Goal: Task Accomplishment & Management: Use online tool/utility

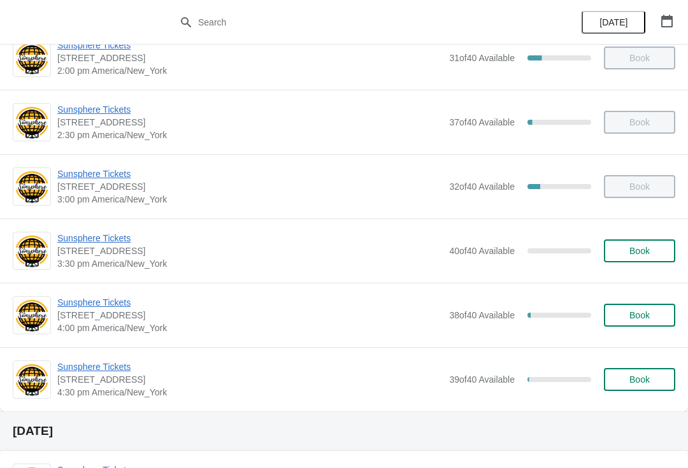
scroll to position [479, 0]
click at [126, 292] on div "Sunsphere Tickets 810 Clinch Avenue, Knoxville, TN, USA 4:00 pm America/New_Yor…" at bounding box center [344, 314] width 688 height 64
click at [143, 296] on span "Sunsphere Tickets" at bounding box center [250, 302] width 386 height 13
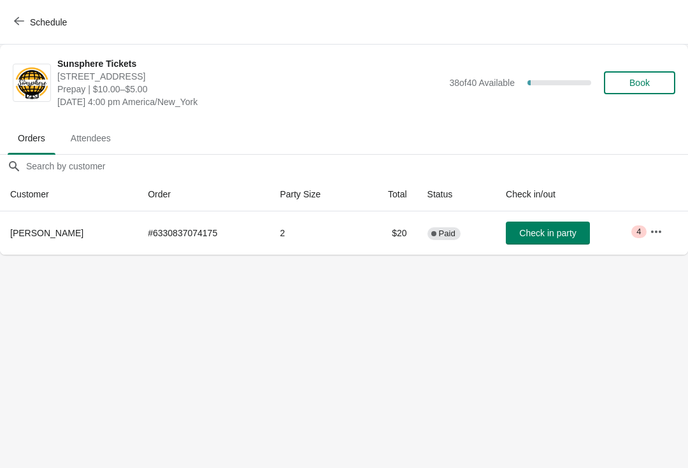
click at [549, 235] on span "Check in party" at bounding box center [547, 233] width 57 height 10
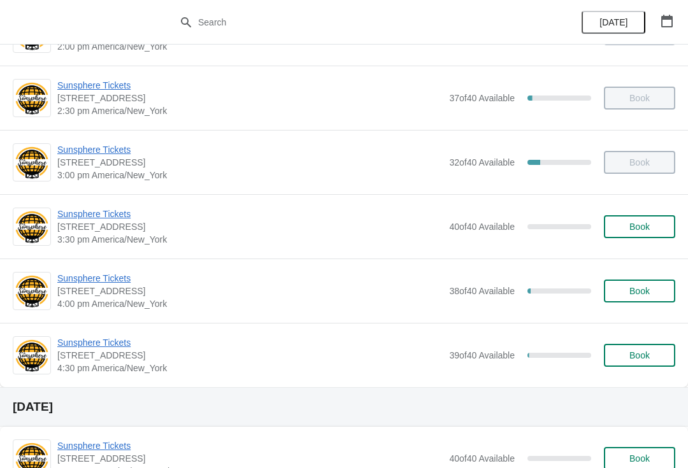
scroll to position [498, 0]
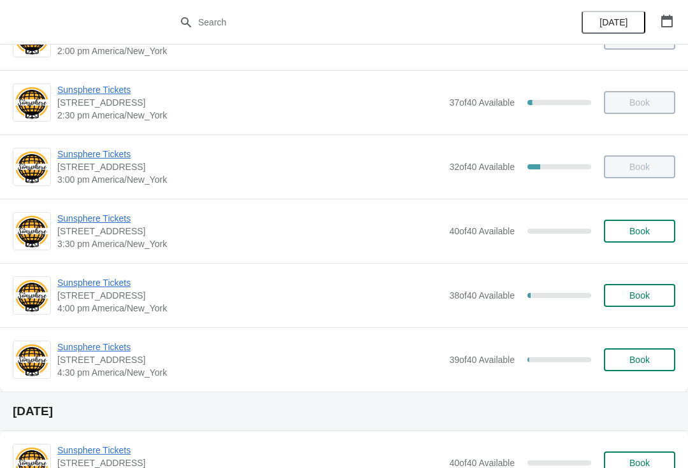
click at [642, 297] on span "Book" at bounding box center [640, 296] width 20 height 10
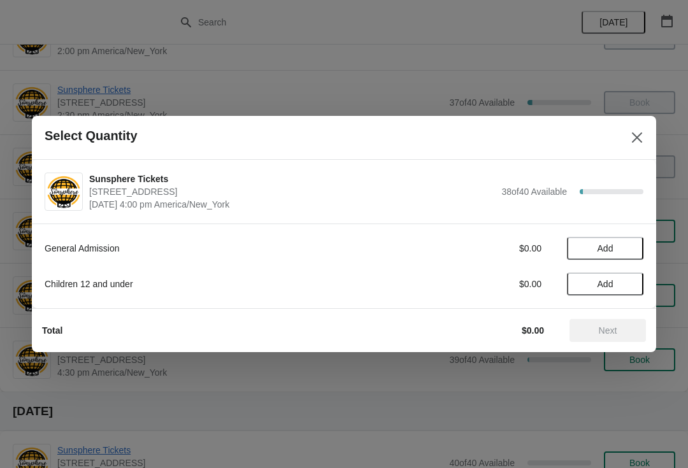
click at [611, 256] on button "Add" at bounding box center [605, 248] width 76 height 23
click at [621, 251] on icon at bounding box center [627, 248] width 13 height 13
click at [593, 340] on button "Next" at bounding box center [608, 330] width 76 height 23
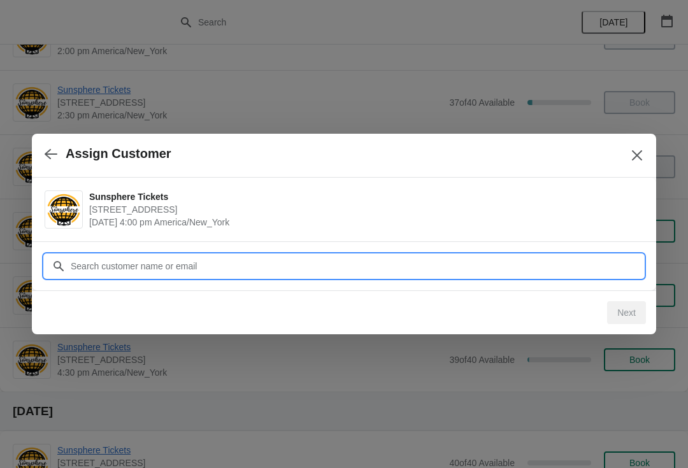
click at [357, 272] on input "Customer" at bounding box center [357, 266] width 574 height 23
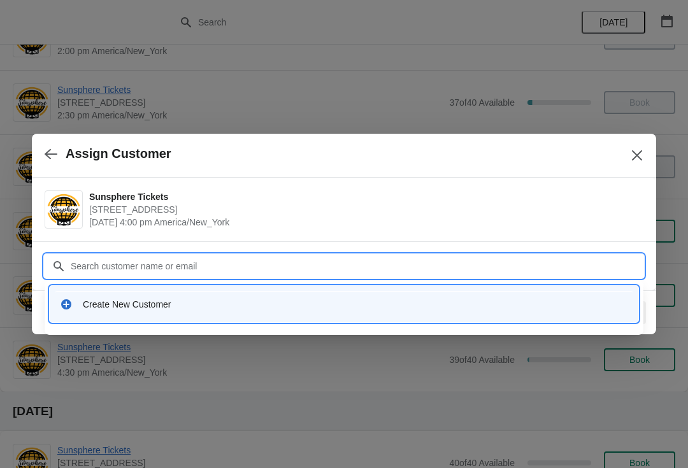
click at [140, 306] on div "Create New Customer" at bounding box center [355, 304] width 545 height 13
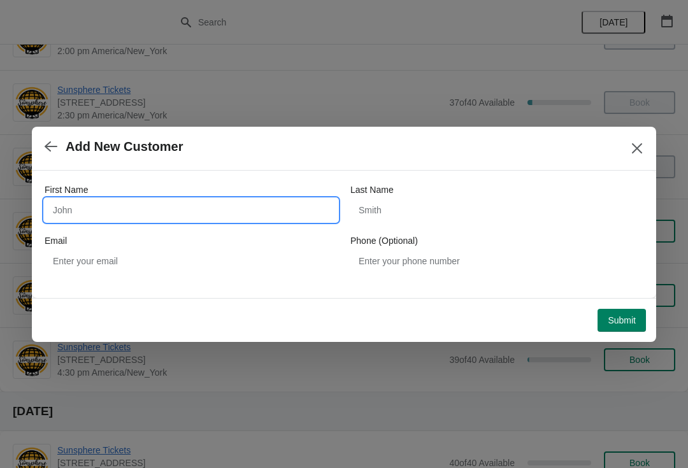
click at [152, 200] on input "First Name" at bounding box center [191, 210] width 293 height 23
type input "Walkin"
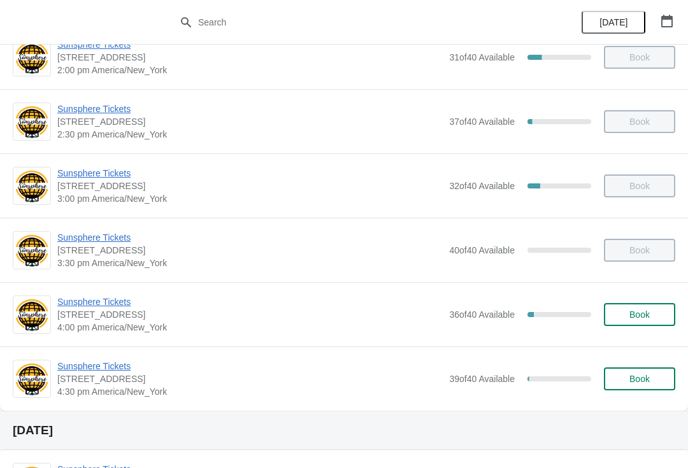
scroll to position [482, 0]
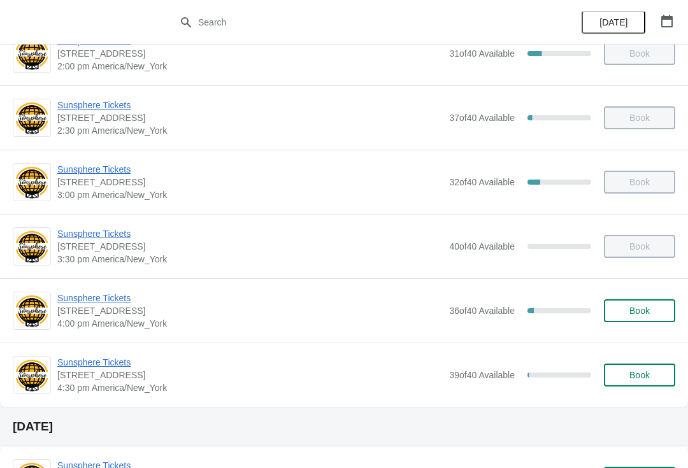
click at [645, 314] on span "Book" at bounding box center [640, 311] width 20 height 10
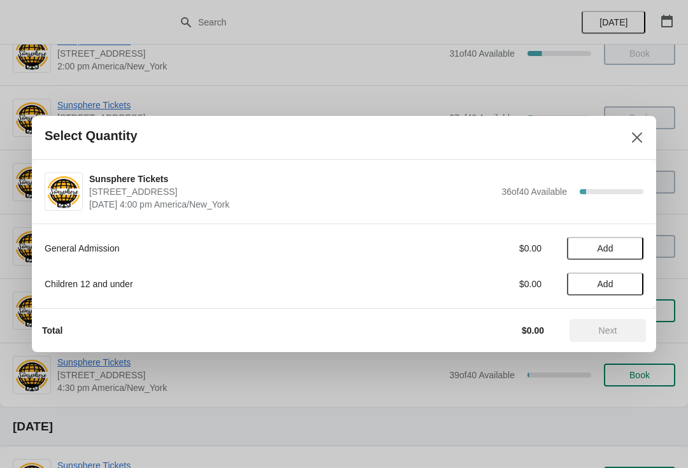
click at [617, 257] on button "Add" at bounding box center [605, 248] width 76 height 23
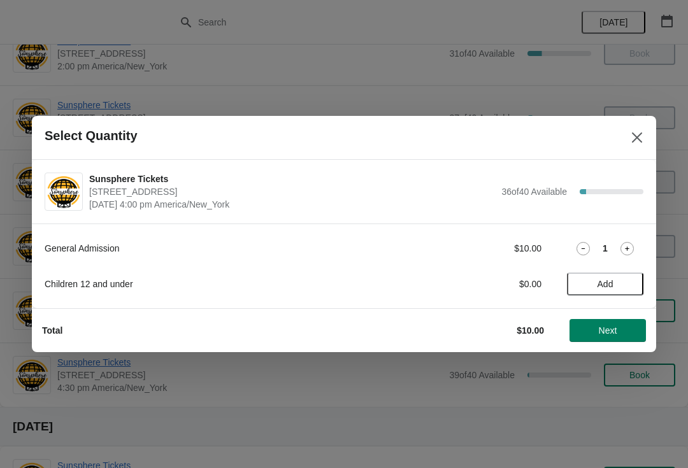
click at [623, 254] on icon at bounding box center [627, 248] width 13 height 13
click at [625, 249] on icon at bounding box center [627, 248] width 13 height 13
click at [614, 338] on button "Next" at bounding box center [608, 330] width 76 height 23
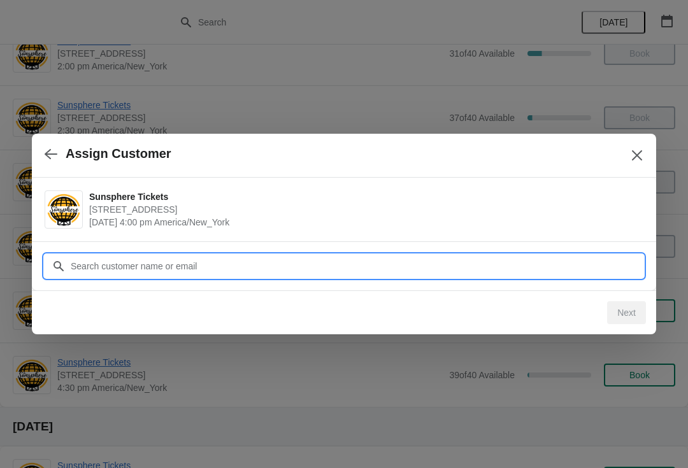
click at [422, 268] on input "Customer" at bounding box center [357, 266] width 574 height 23
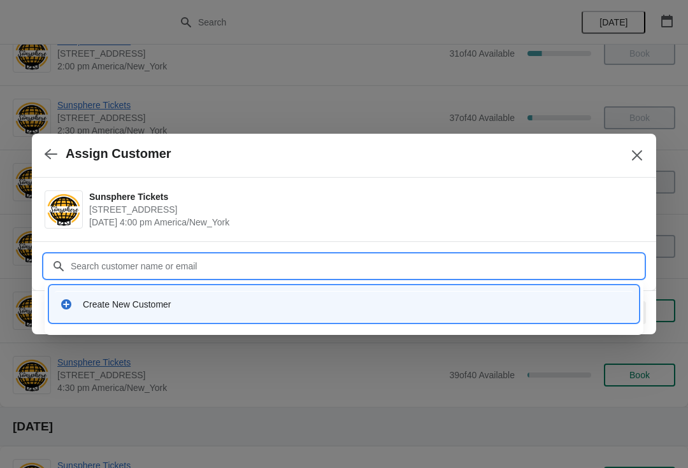
click at [132, 314] on div "Create New Customer" at bounding box center [344, 304] width 579 height 26
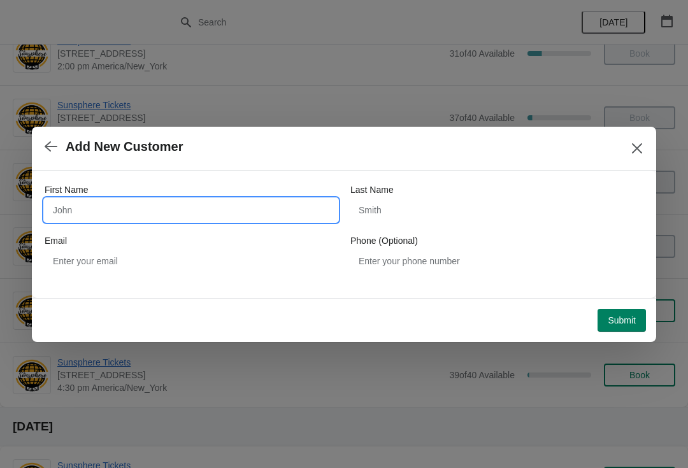
click at [139, 207] on input "First Name" at bounding box center [191, 210] width 293 height 23
type input "Walkin"
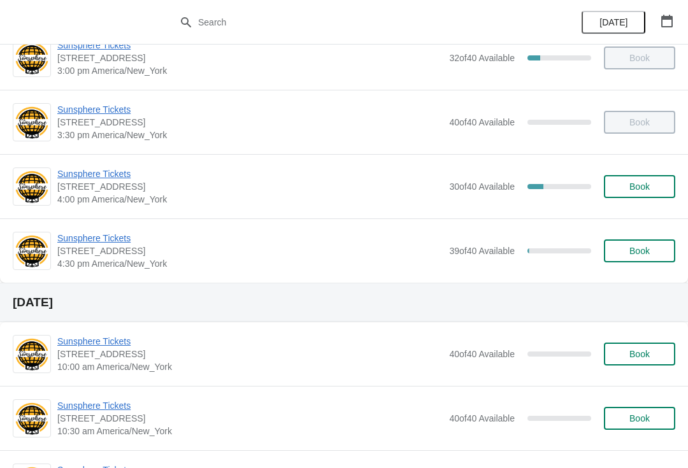
scroll to position [606, 0]
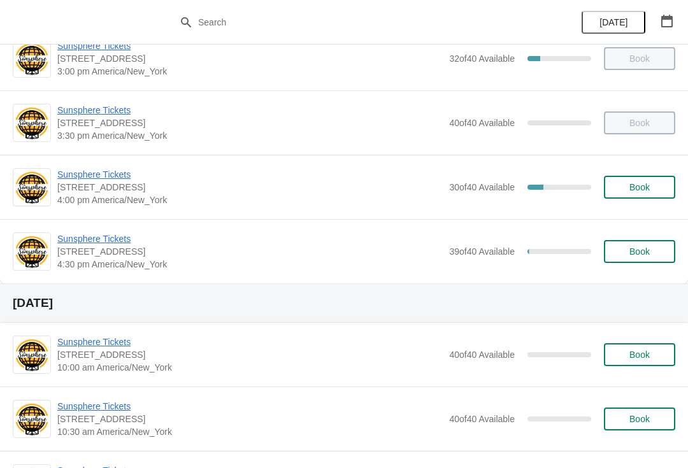
click at [90, 243] on span "Sunsphere Tickets" at bounding box center [250, 239] width 386 height 13
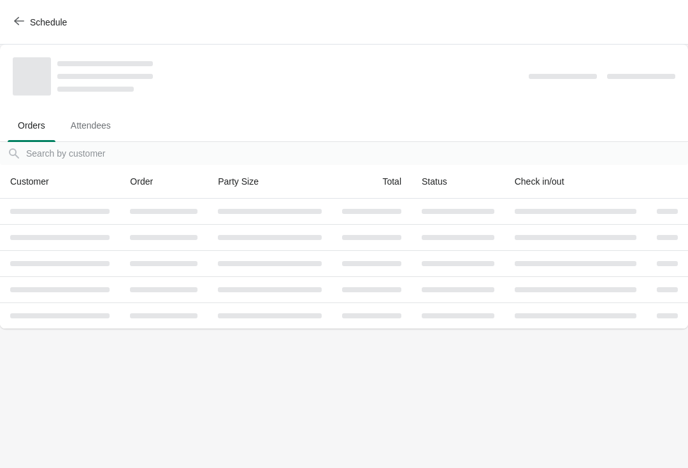
scroll to position [0, 0]
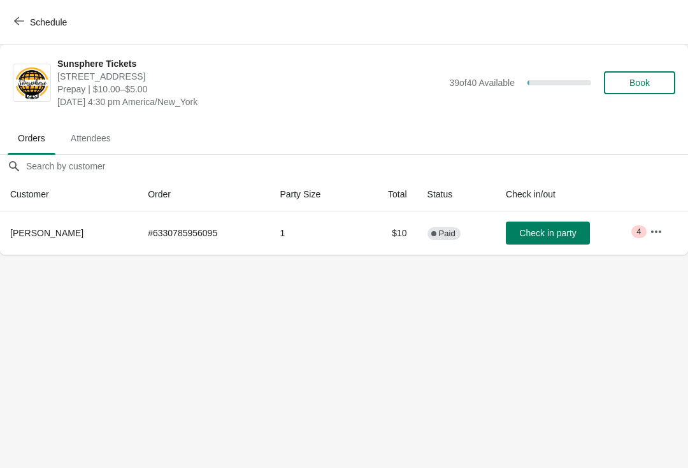
click at [576, 237] on span "Check in party" at bounding box center [547, 233] width 57 height 10
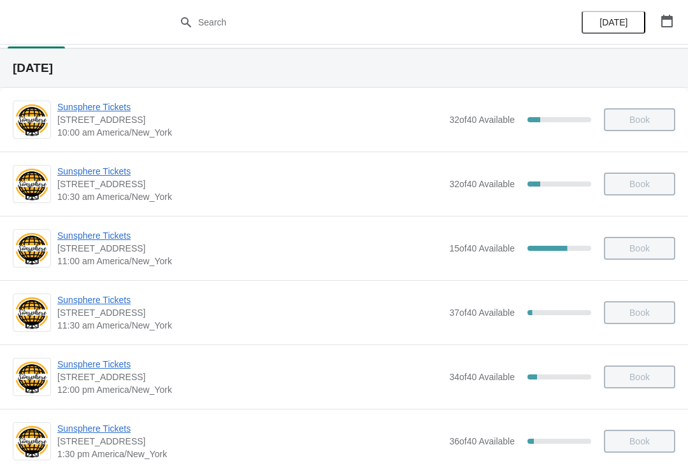
scroll to position [34, 0]
